Goal: Use online tool/utility: Utilize a website feature to perform a specific function

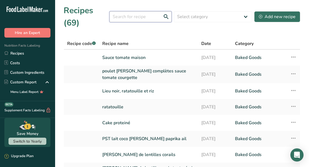
click at [132, 14] on input "text" at bounding box center [141, 16] width 62 height 11
type input "[DEMOGRAPHIC_DATA]"
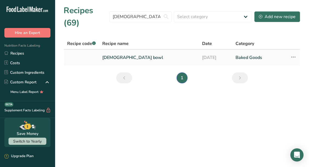
click at [126, 64] on td "[DEMOGRAPHIC_DATA] bowl" at bounding box center [149, 58] width 100 height 16
click at [125, 61] on link "[DEMOGRAPHIC_DATA] bowl" at bounding box center [148, 58] width 93 height 12
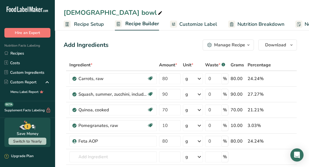
click at [263, 23] on span "Nutrition Breakdown" at bounding box center [261, 24] width 47 height 7
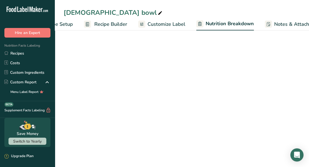
select select "Calories"
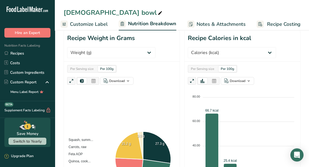
scroll to position [81, 0]
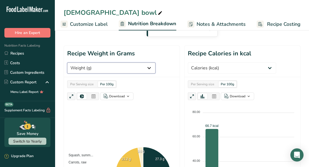
click at [123, 64] on select "Weight (g) Calories (kcal) Energy KJ (kj) Total Fat (g) Saturated Fat (g) Trans…" at bounding box center [111, 68] width 88 height 11
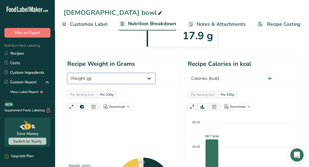
scroll to position [71, 0]
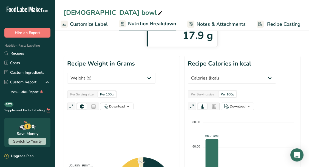
click at [214, 92] on div "Per Serving size" at bounding box center [203, 94] width 28 height 6
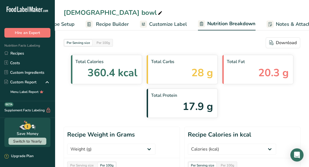
scroll to position [0, 15]
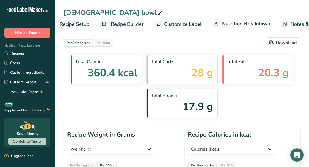
click at [83, 26] on span "Recipe Setup" at bounding box center [75, 24] width 30 height 7
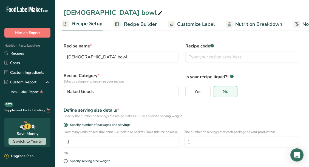
click at [148, 25] on span "Recipe Builder" at bounding box center [140, 24] width 33 height 7
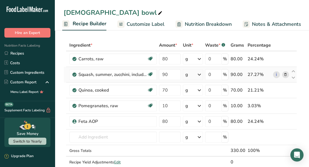
scroll to position [20, 0]
click at [210, 25] on span "Nutrition Breakdown" at bounding box center [208, 24] width 47 height 7
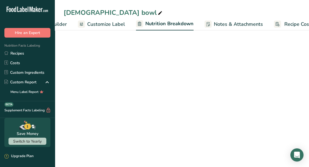
select select "Calories"
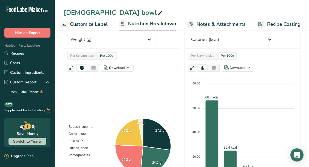
scroll to position [108, 0]
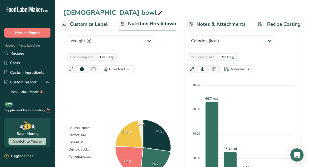
click at [207, 54] on div "Per Serving size" at bounding box center [203, 57] width 28 height 6
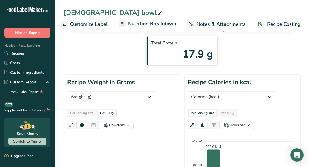
scroll to position [0, 0]
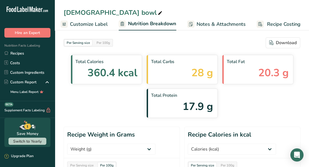
drag, startPoint x: 182, startPoint y: 79, endPoint x: 180, endPoint y: 49, distance: 30.0
click at [180, 49] on section "Per Serving size Per 100g Download Total Calories 360.4 kcal Total Carbs 28 g T…" at bounding box center [182, 77] width 237 height 81
